Goal: Information Seeking & Learning: Learn about a topic

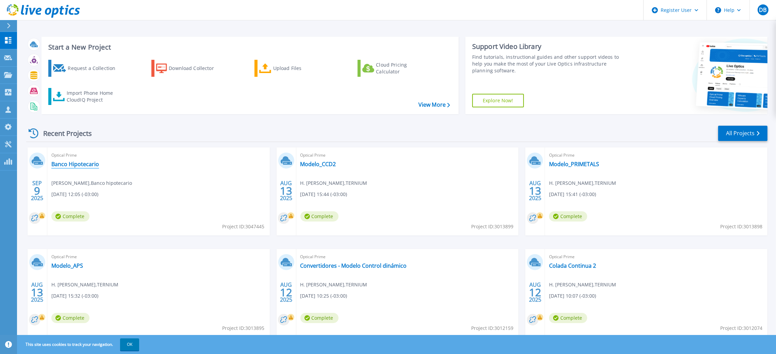
click at [75, 163] on link "Banco Hipotecario" at bounding box center [75, 164] width 48 height 7
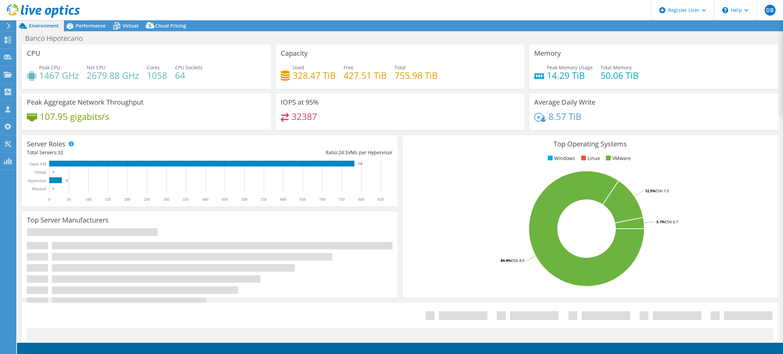
select select "USD"
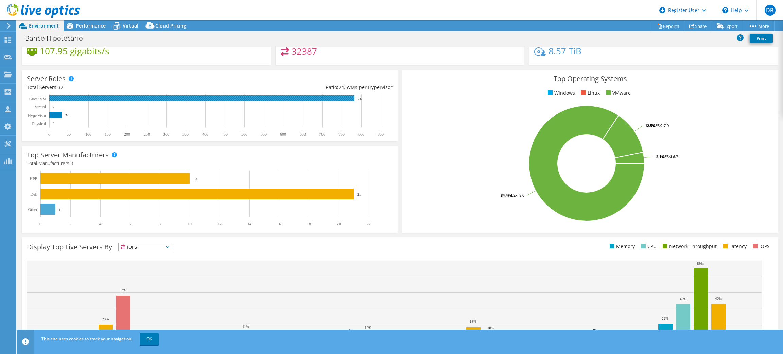
scroll to position [99, 0]
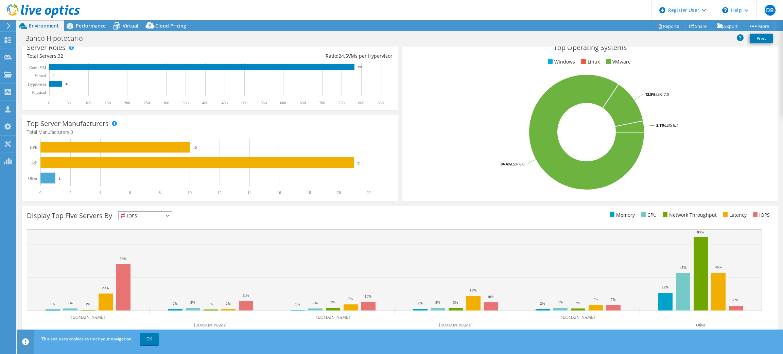
click at [168, 216] on icon at bounding box center [167, 216] width 3 height 2
click at [240, 136] on div "Top Server Manufacturers Manufacturers are shown for physical servers and hyper…" at bounding box center [210, 158] width 376 height 87
click at [56, 40] on h1 "Banco Hipotecario" at bounding box center [57, 38] width 71 height 7
click at [90, 24] on span "Performance" at bounding box center [91, 25] width 30 height 6
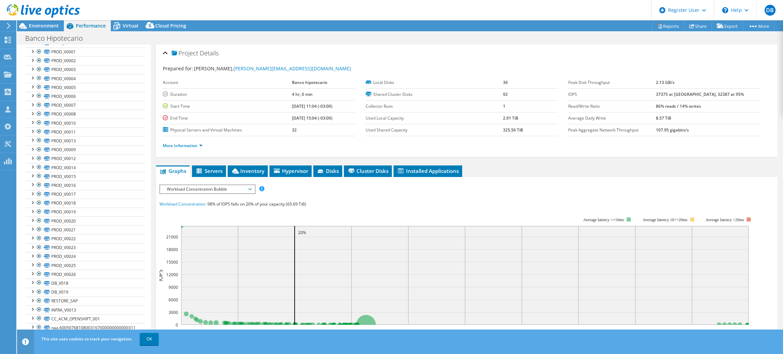
scroll to position [661, 0]
click at [329, 169] on span "Disks" at bounding box center [328, 171] width 22 height 7
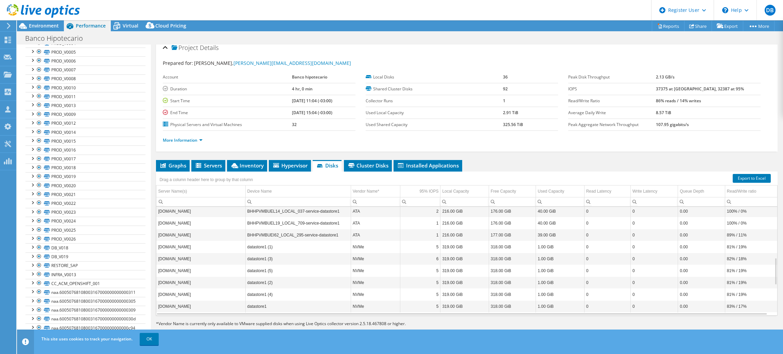
scroll to position [0, 0]
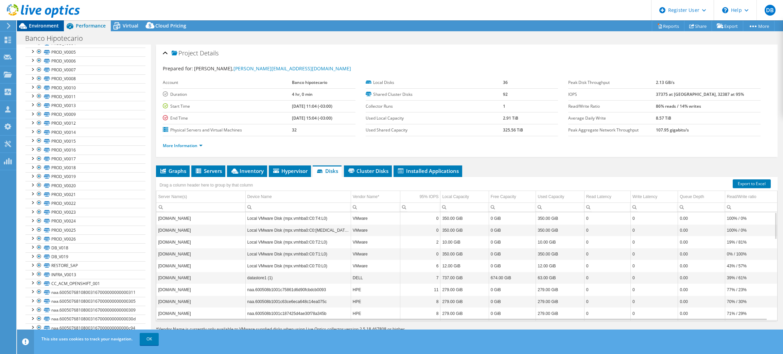
click at [42, 25] on span "Environment" at bounding box center [44, 25] width 30 height 6
